Goal: Information Seeking & Learning: Understand process/instructions

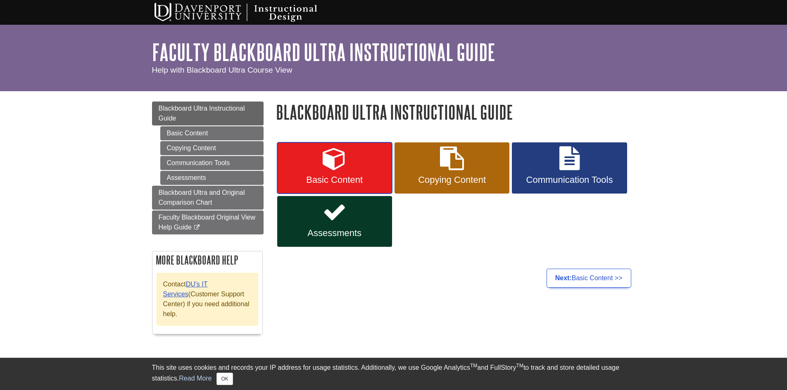
click at [382, 175] on span "Basic Content" at bounding box center [334, 180] width 102 height 11
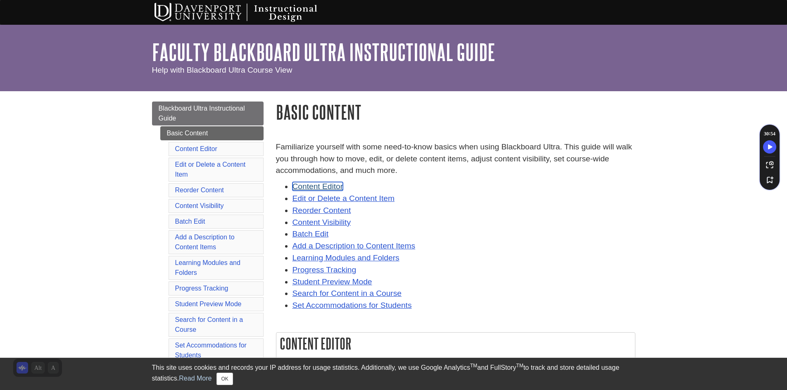
click at [315, 184] on link "Content Editor" at bounding box center [317, 186] width 51 height 9
click at [312, 196] on link "Edit or Delete a Content Item" at bounding box center [343, 198] width 102 height 9
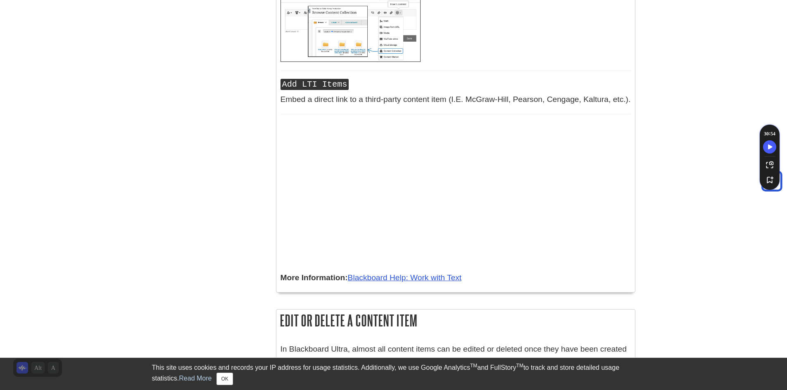
scroll to position [2088, 0]
